Goal: Book appointment/travel/reservation

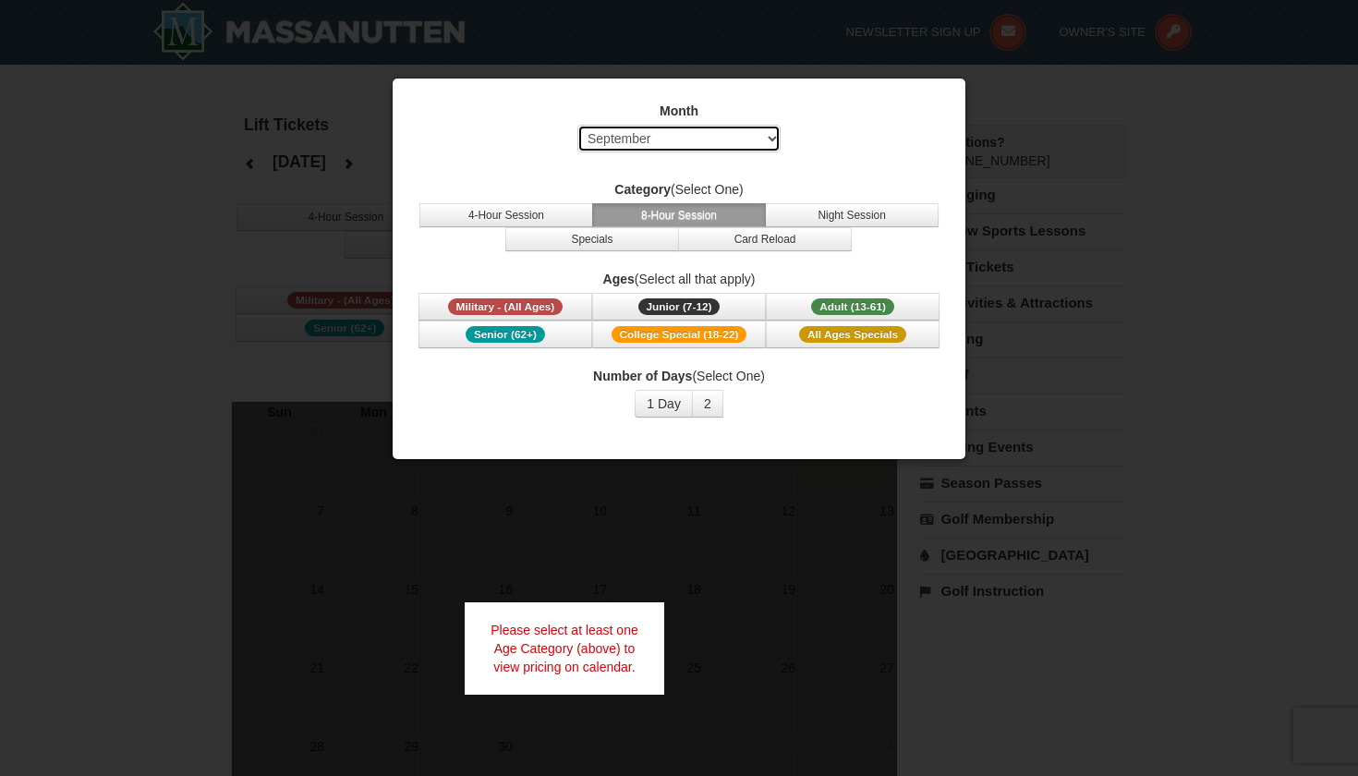
select select "2"
click at [824, 304] on span "Adult (13-61)" at bounding box center [852, 306] width 83 height 17
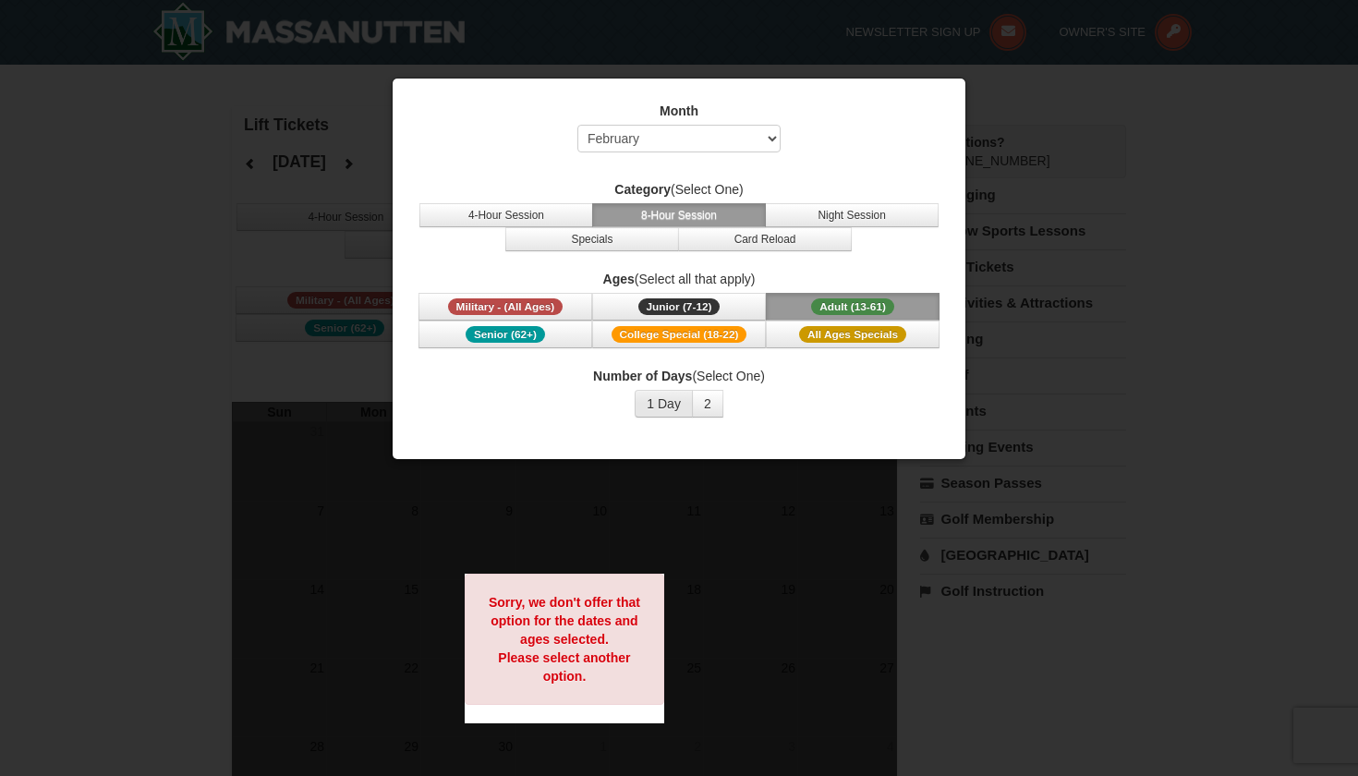
click at [664, 414] on button "1 Day" at bounding box center [664, 404] width 58 height 28
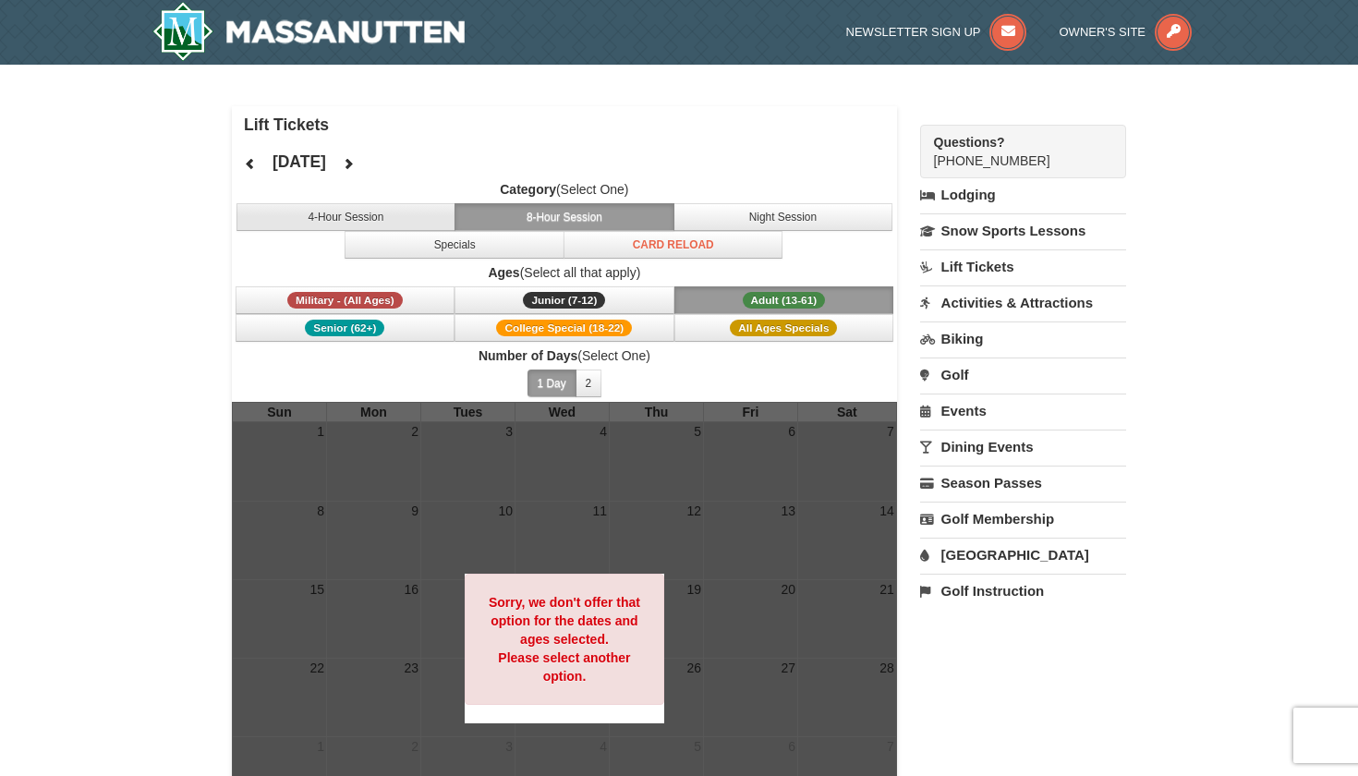
click at [414, 219] on button "4-Hour Session" at bounding box center [347, 217] width 220 height 28
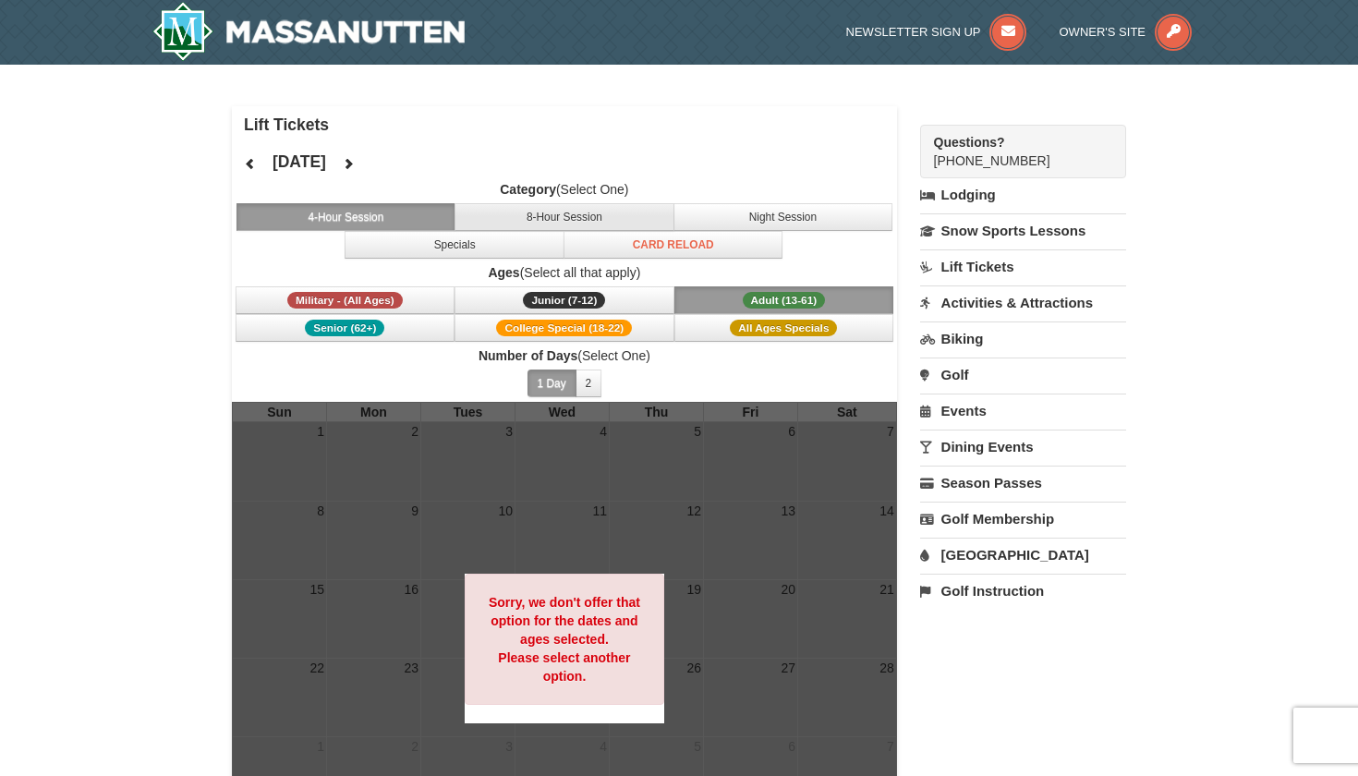
click at [529, 219] on button "8-Hour Session" at bounding box center [565, 217] width 220 height 28
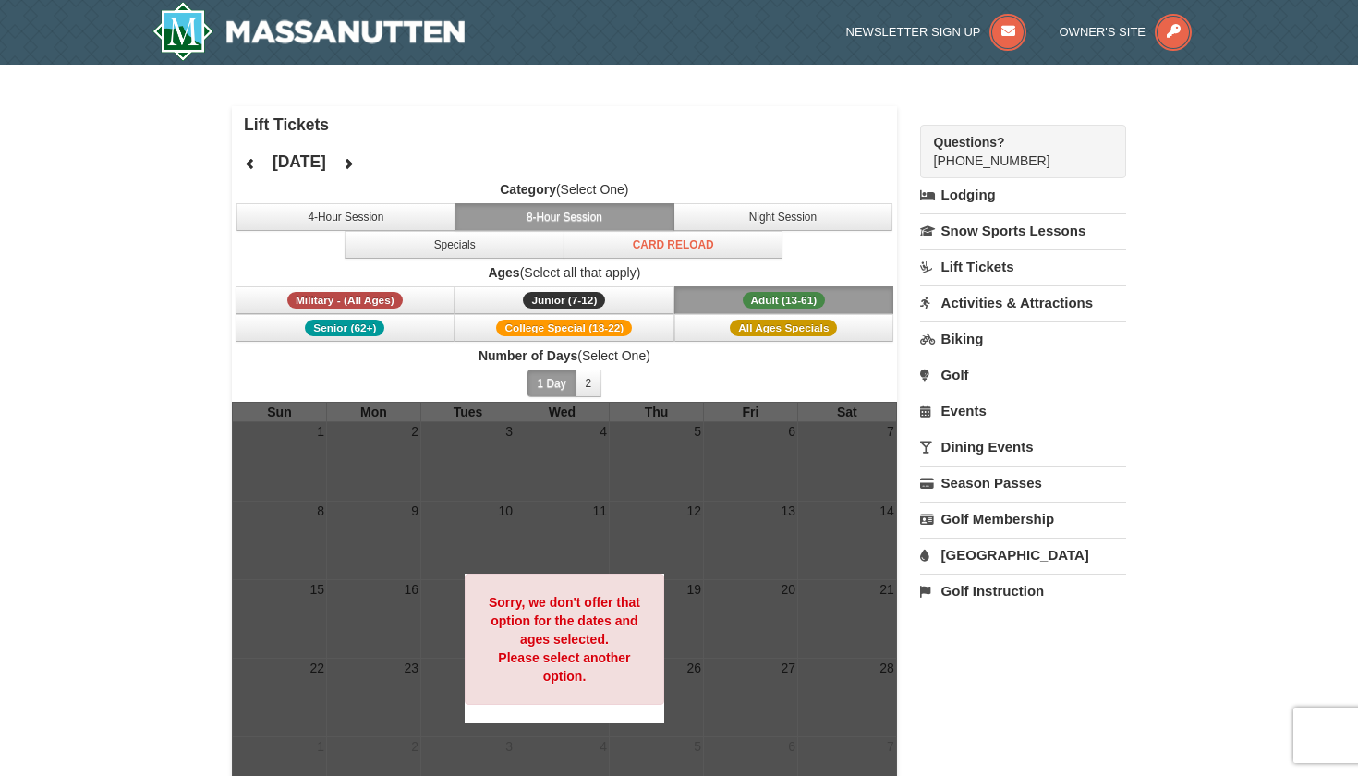
click at [989, 269] on link "Lift Tickets" at bounding box center [1023, 266] width 206 height 34
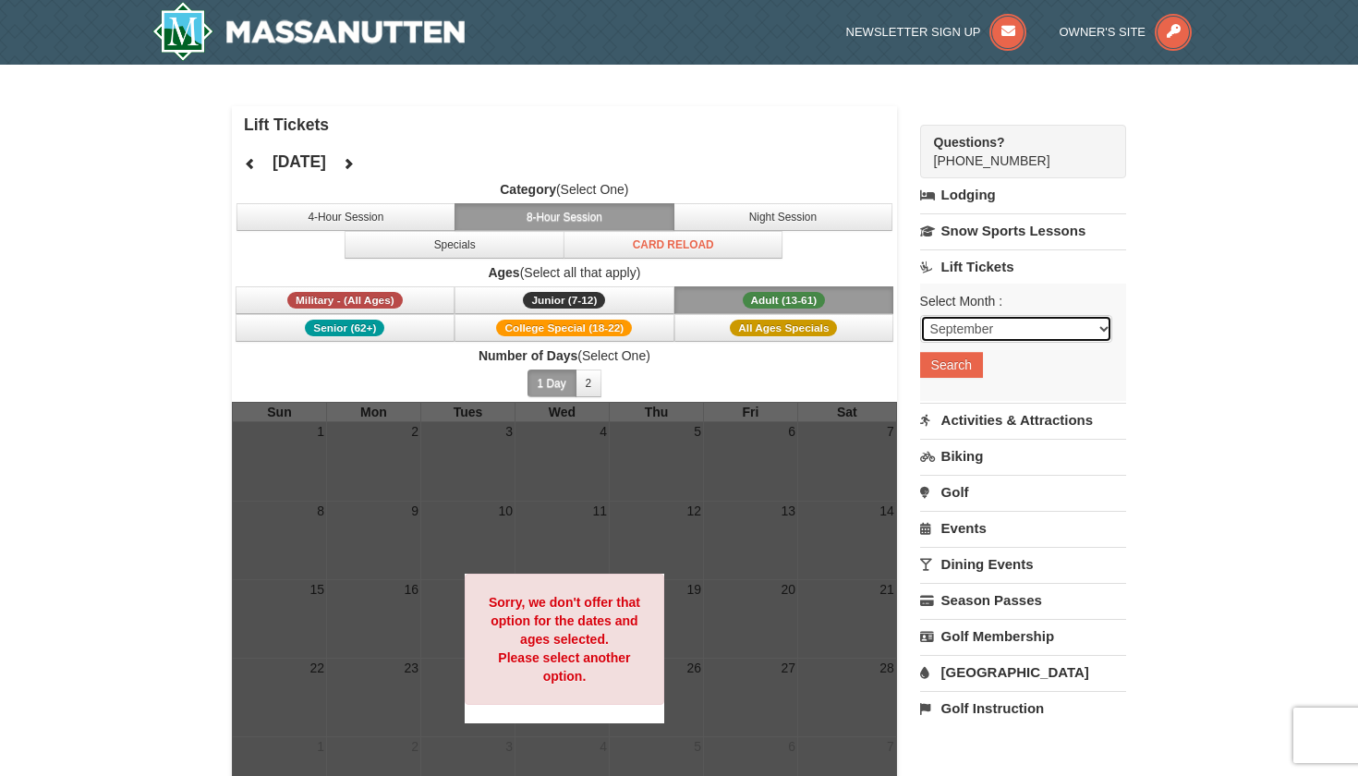
select select "2"
click at [954, 367] on button "Search" at bounding box center [951, 365] width 63 height 26
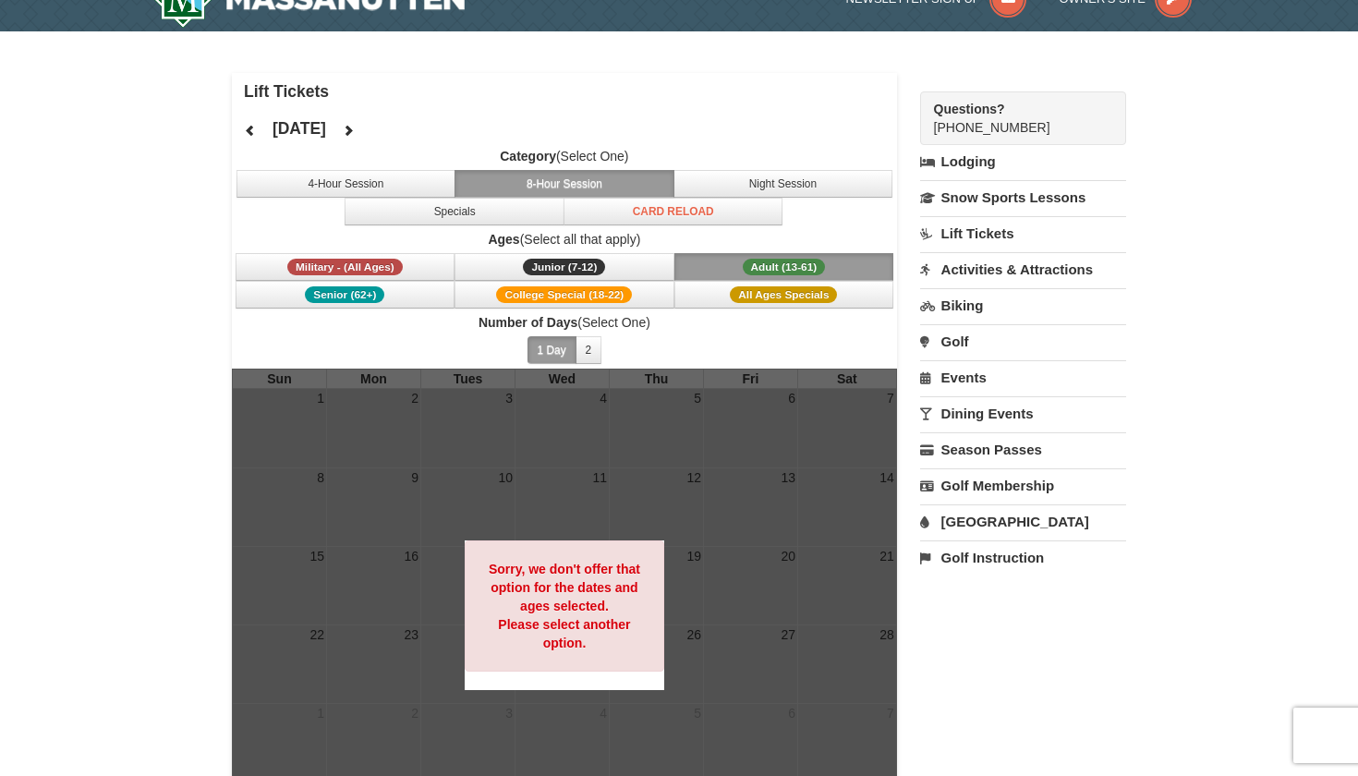
scroll to position [33, 0]
click at [979, 235] on link "Lift Tickets" at bounding box center [1023, 233] width 206 height 34
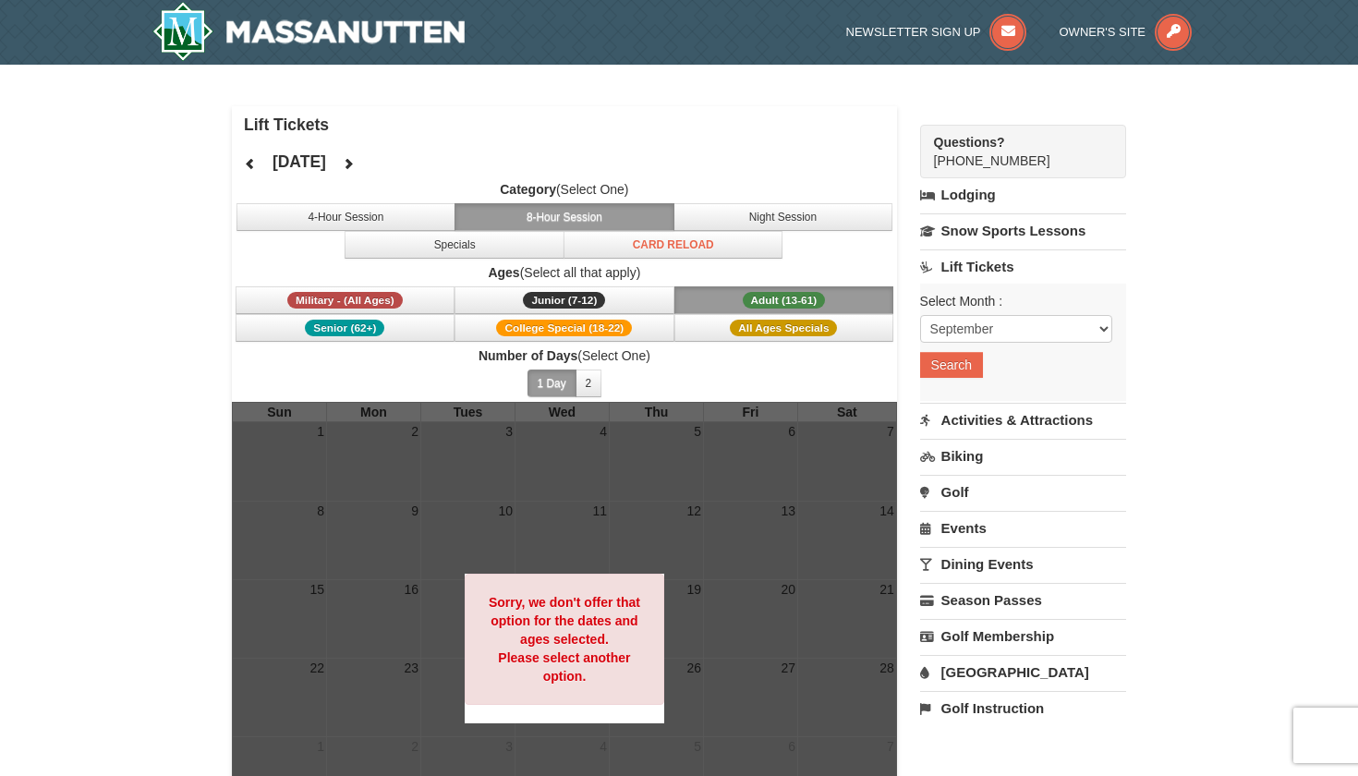
scroll to position [0, 0]
